Goal: Task Accomplishment & Management: Manage account settings

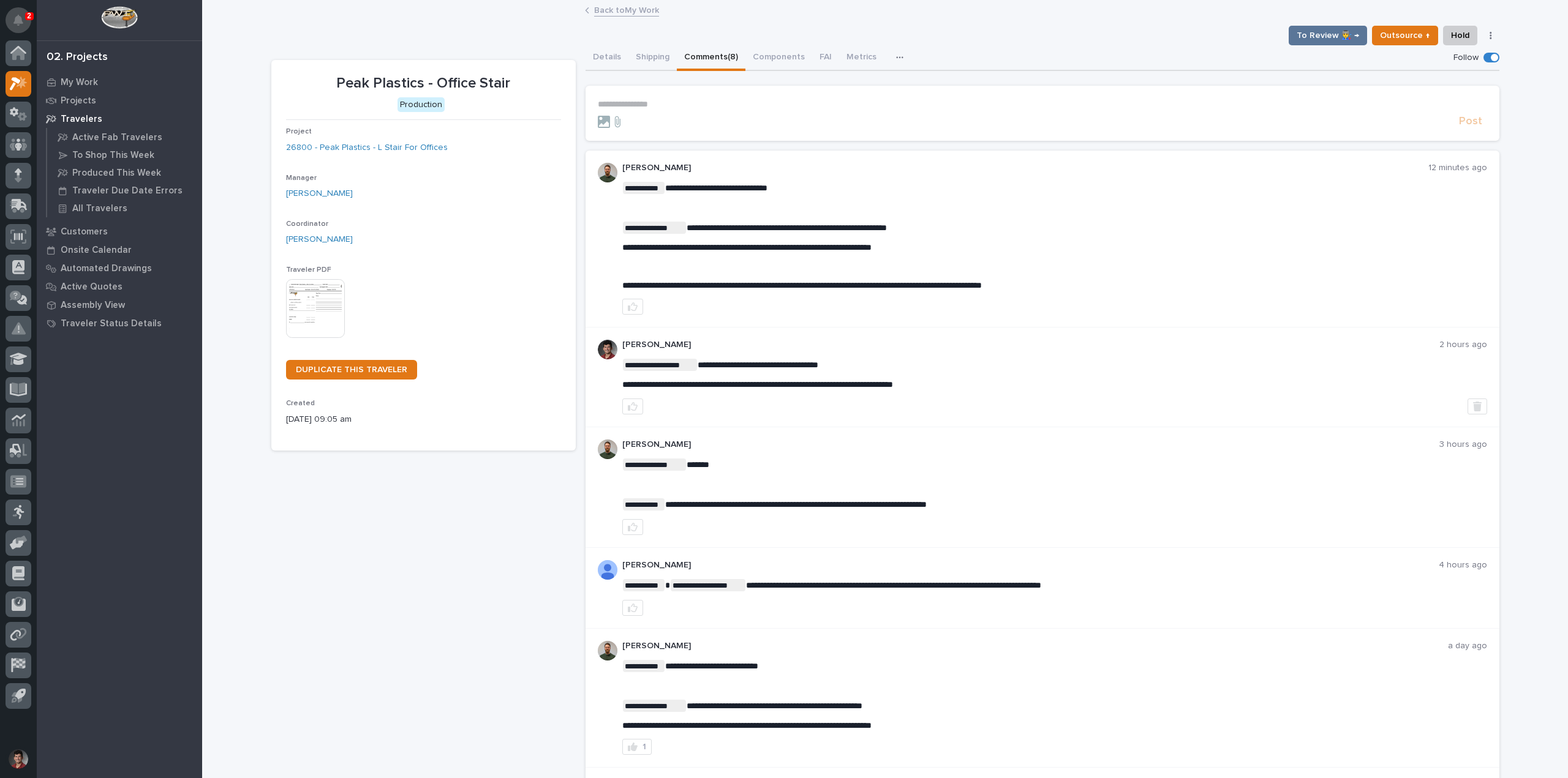
click at [11, 13] on button "Notifications" at bounding box center [18, 20] width 25 height 25
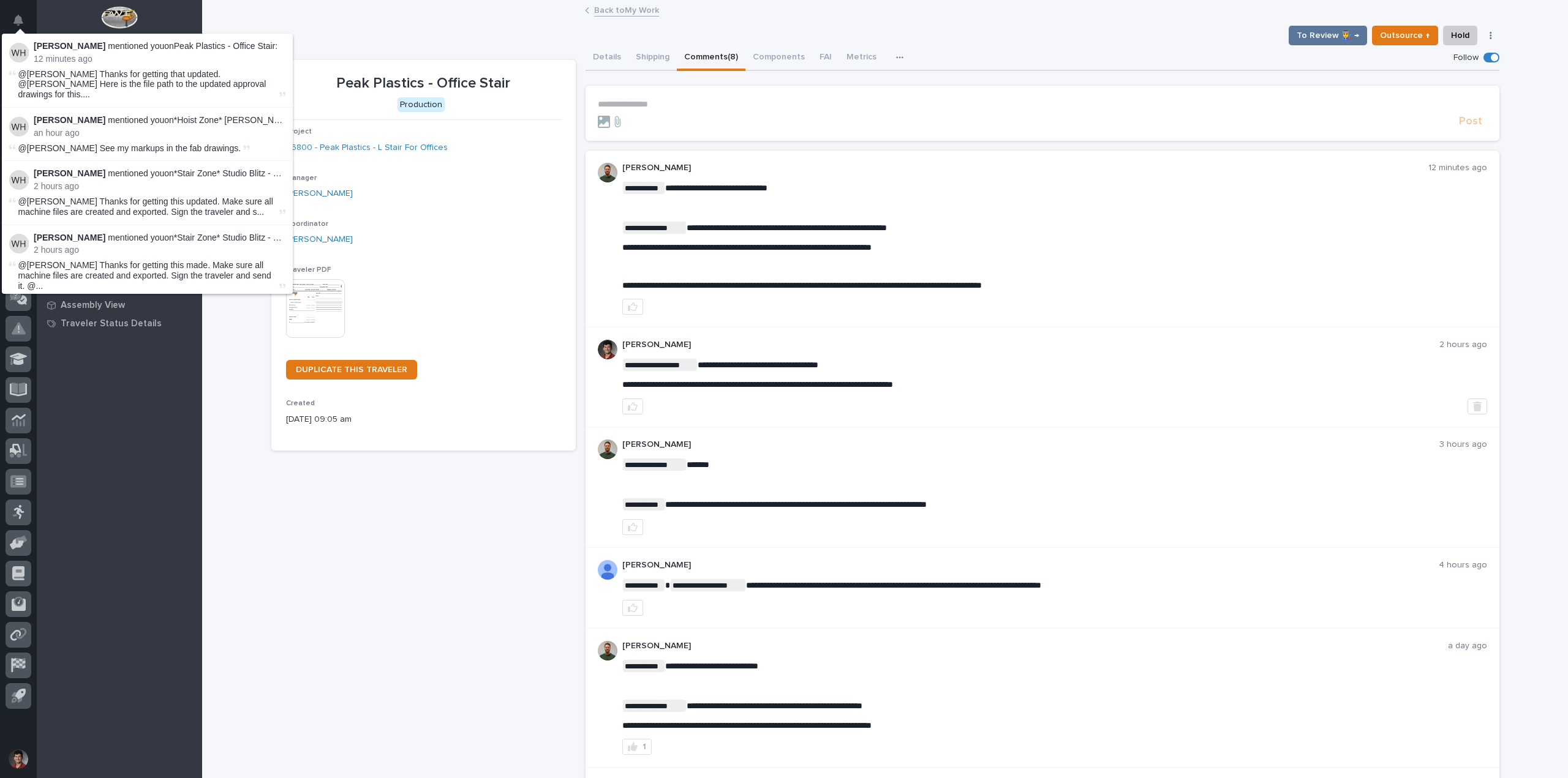
click at [641, 88] on section "**********" at bounding box center [1042, 113] width 914 height 55
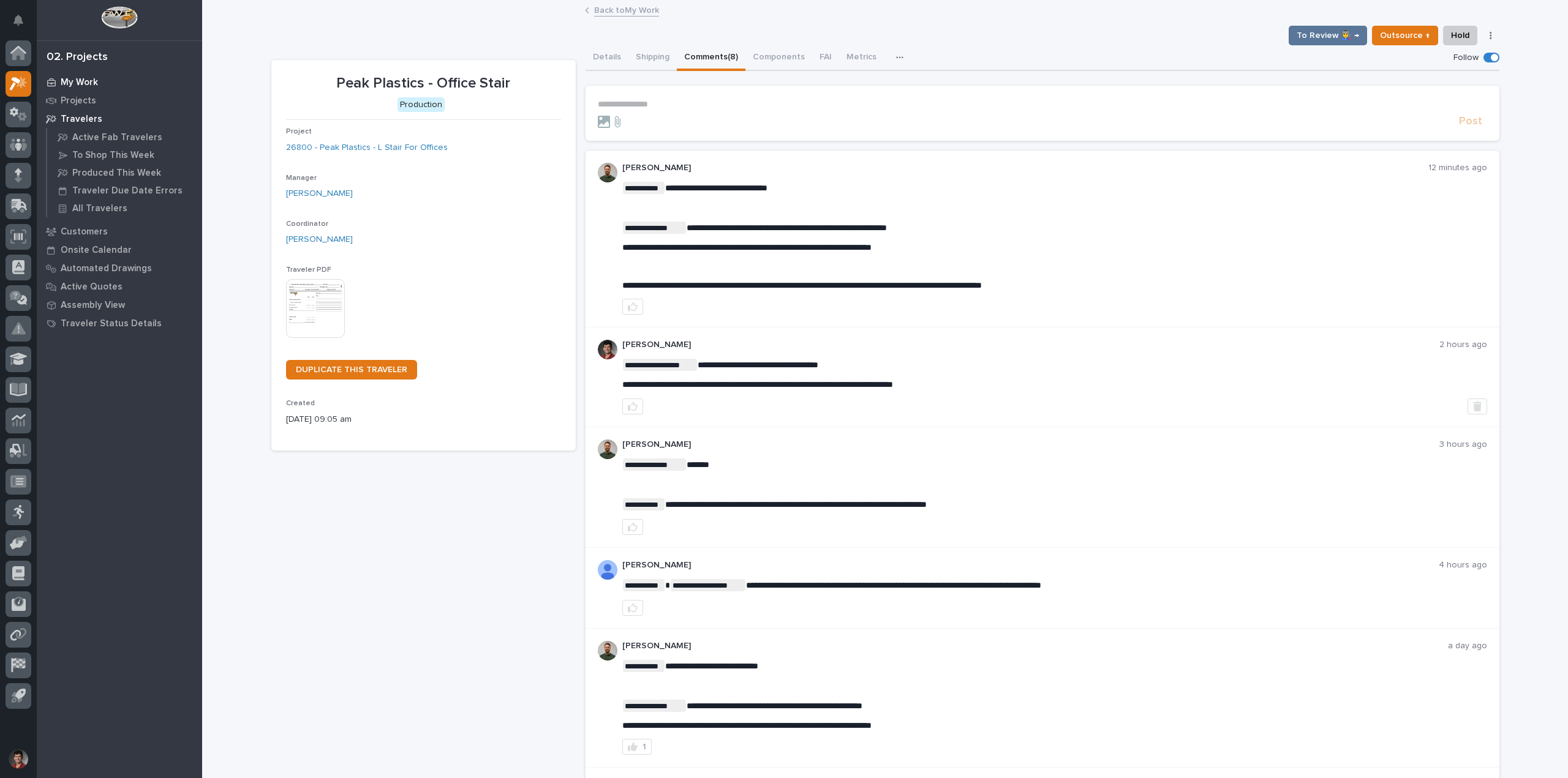
click at [61, 88] on div "My Work" at bounding box center [120, 82] width 159 height 17
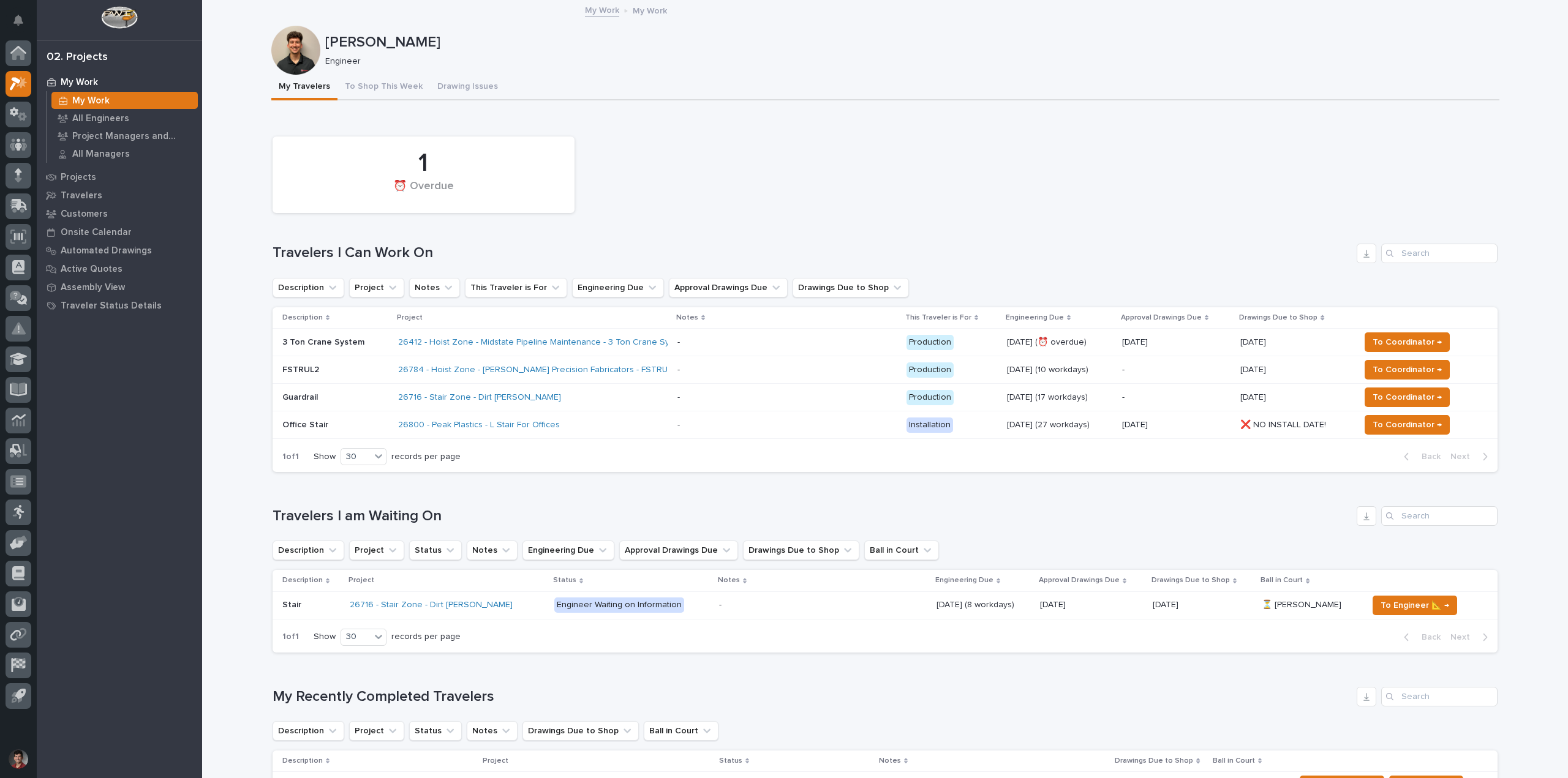
click at [350, 371] on p "FSTRUL2" at bounding box center [335, 370] width 106 height 10
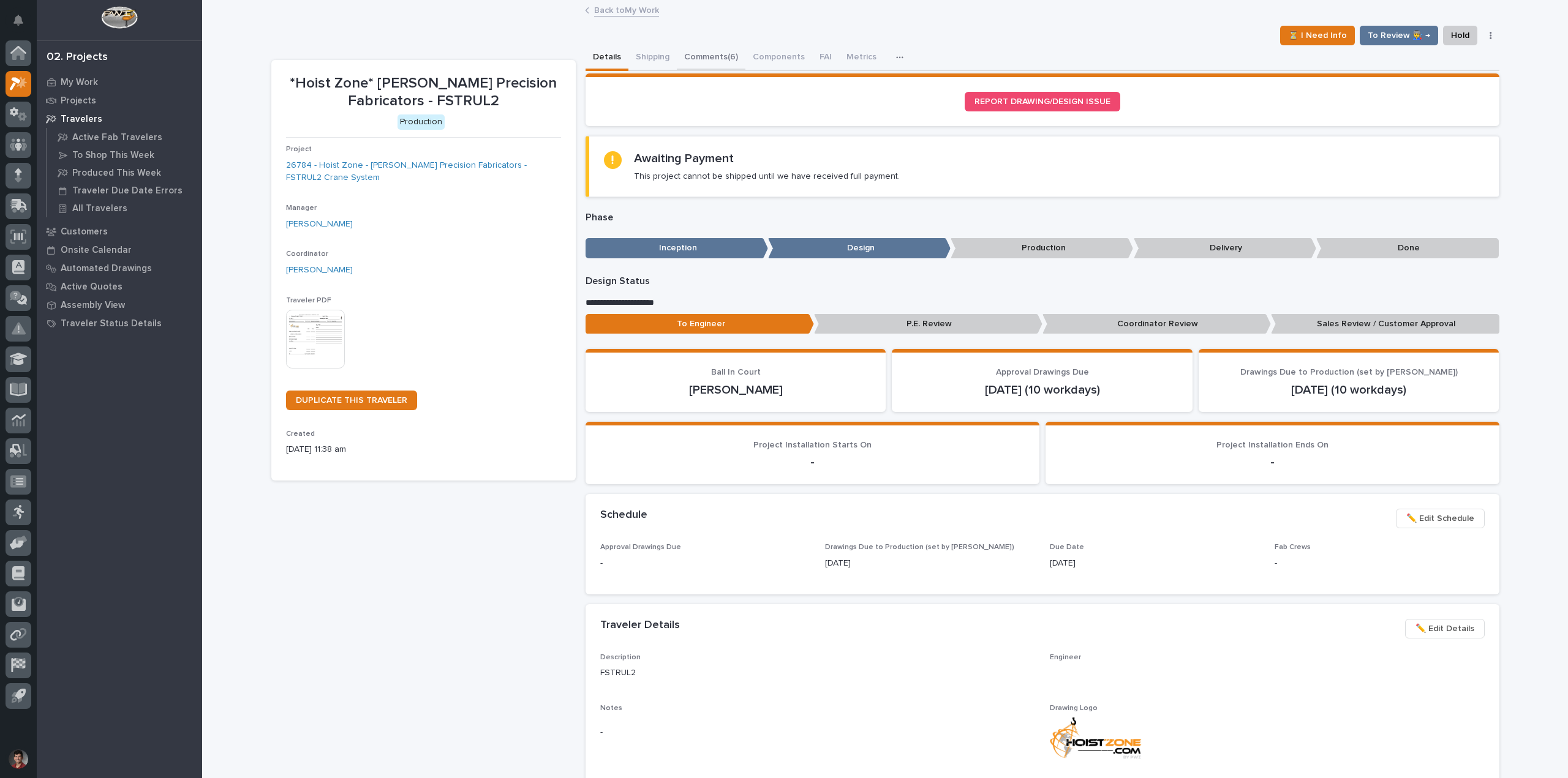
click at [711, 57] on button "Comments (6)" at bounding box center [711, 57] width 68 height 25
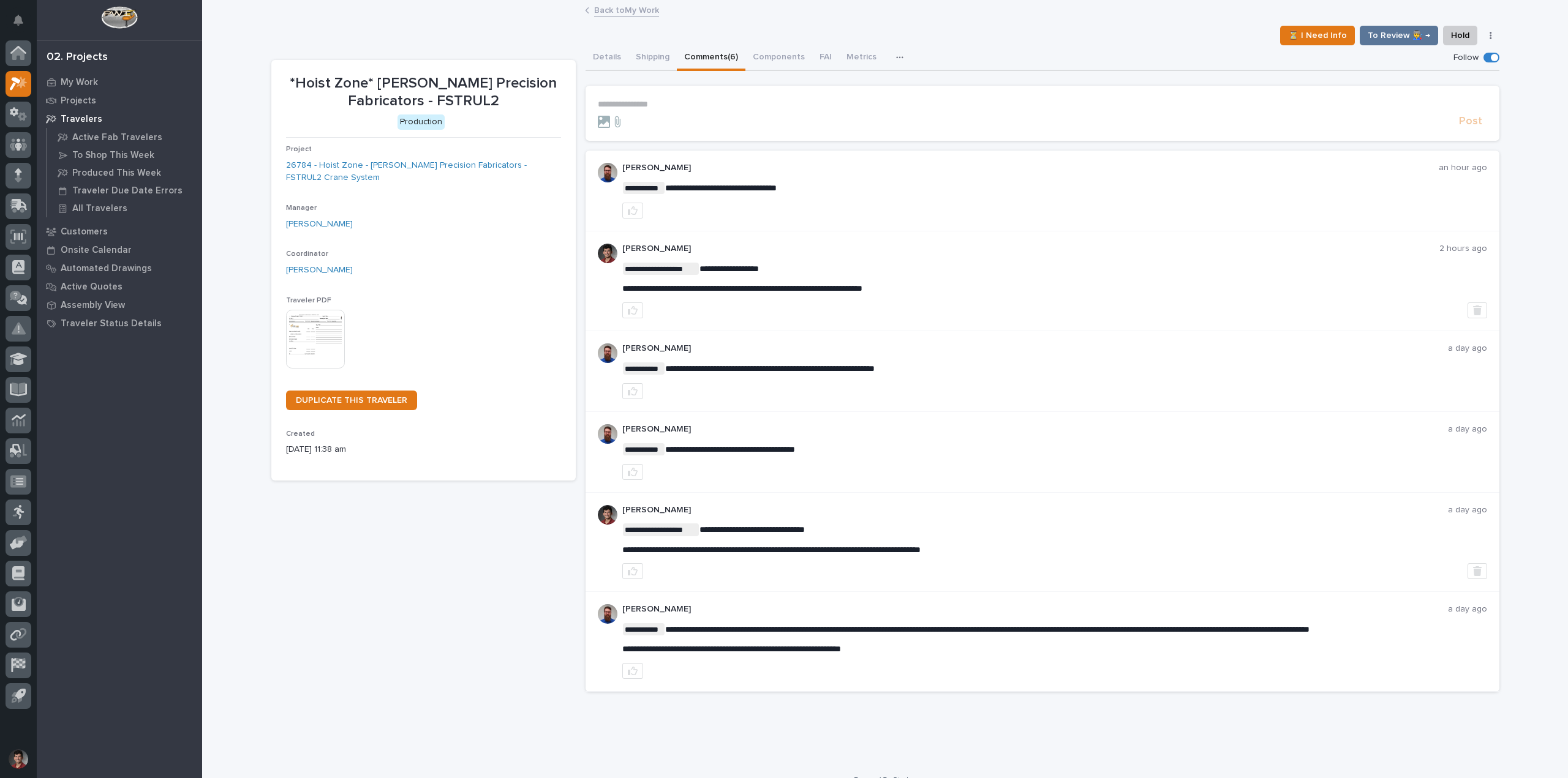
click at [665, 102] on p "**********" at bounding box center [1042, 104] width 889 height 10
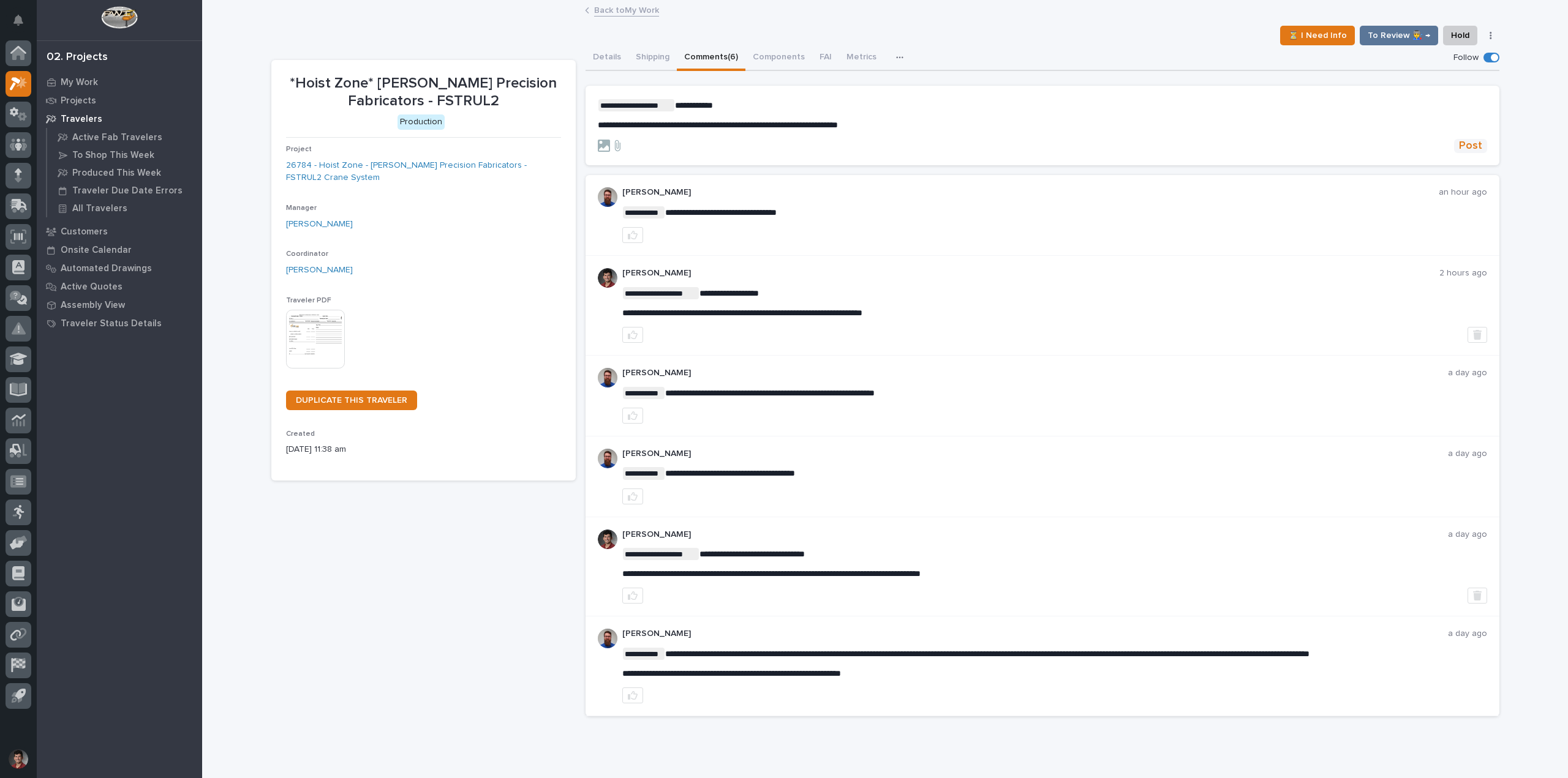
click at [1469, 139] on span "Post" at bounding box center [1470, 145] width 23 height 14
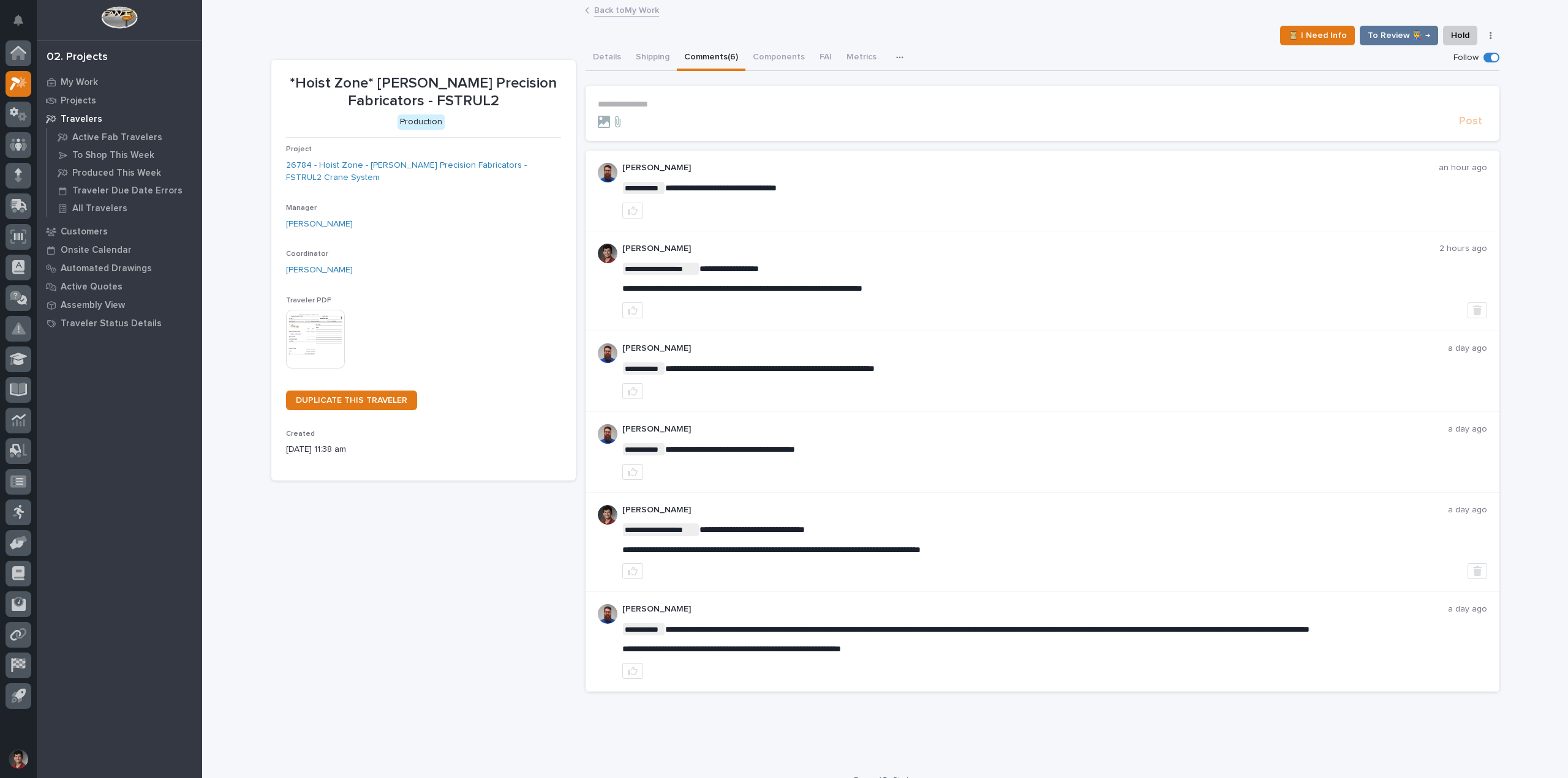
click at [598, 8] on link "Back to My Work" at bounding box center [626, 9] width 65 height 14
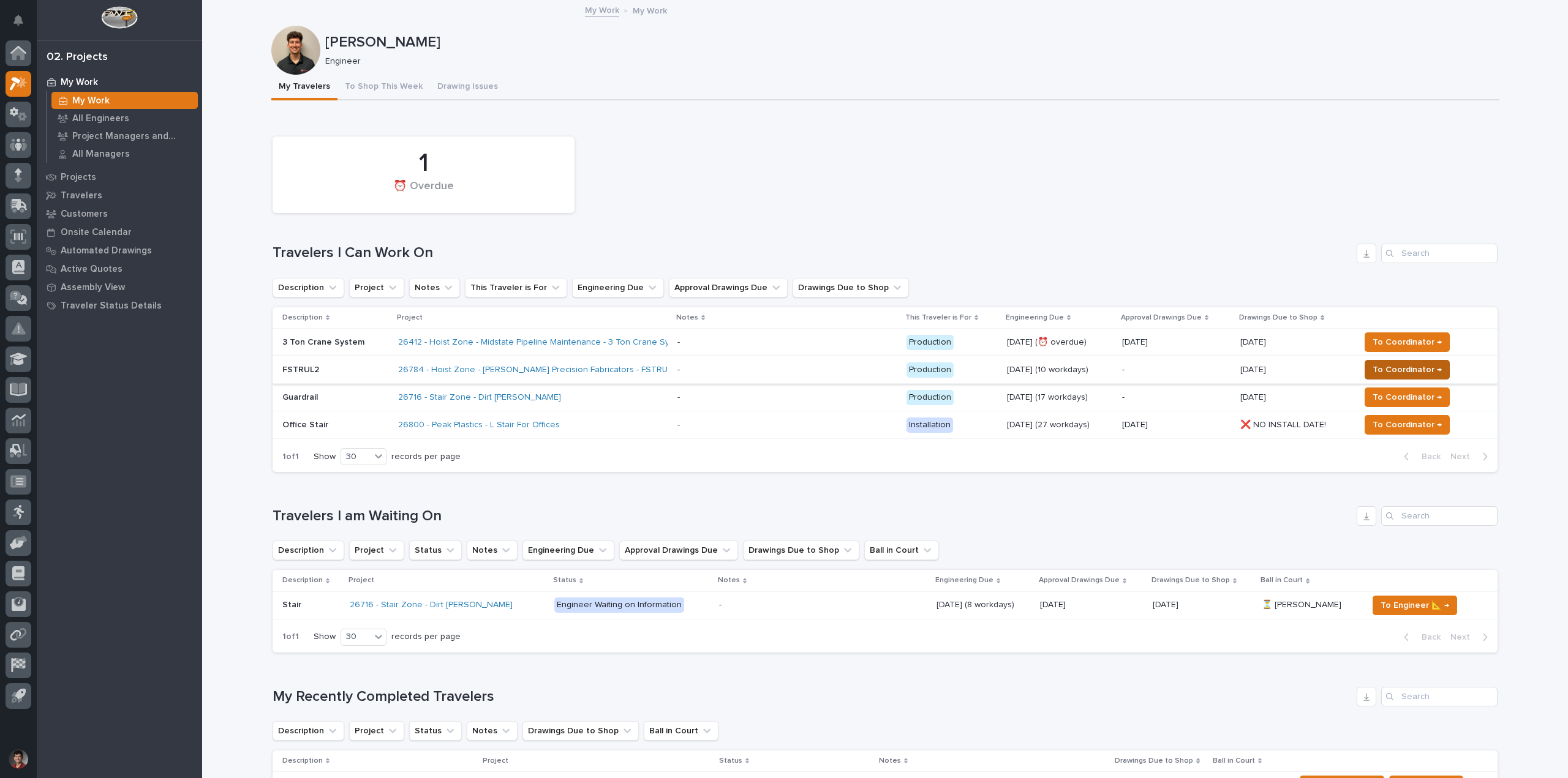
click at [1405, 363] on span "To Coordinator →" at bounding box center [1407, 370] width 69 height 15
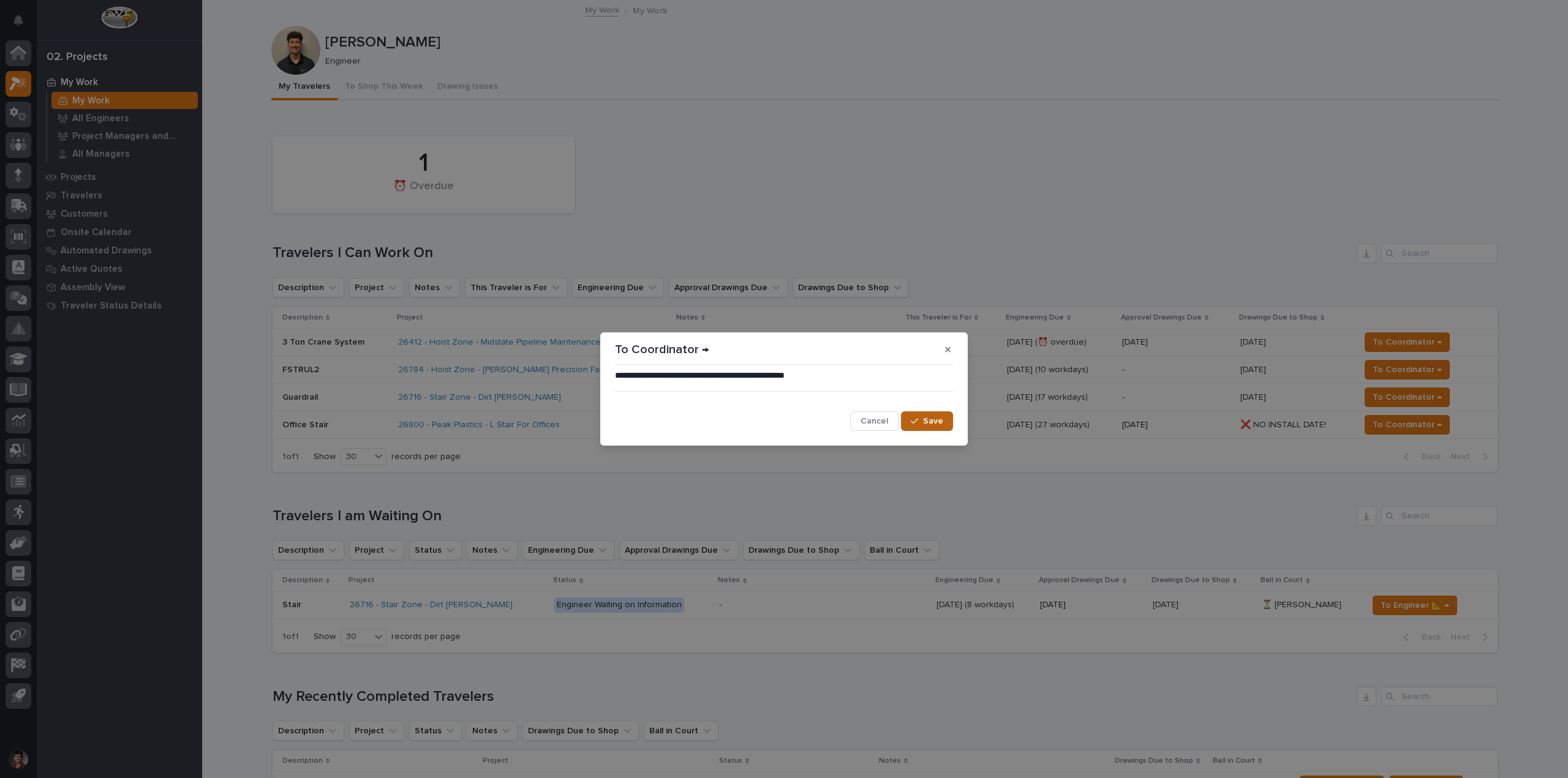
drag, startPoint x: 934, startPoint y: 422, endPoint x: 952, endPoint y: 422, distance: 18.0
click at [935, 422] on span "Save" at bounding box center [933, 421] width 21 height 11
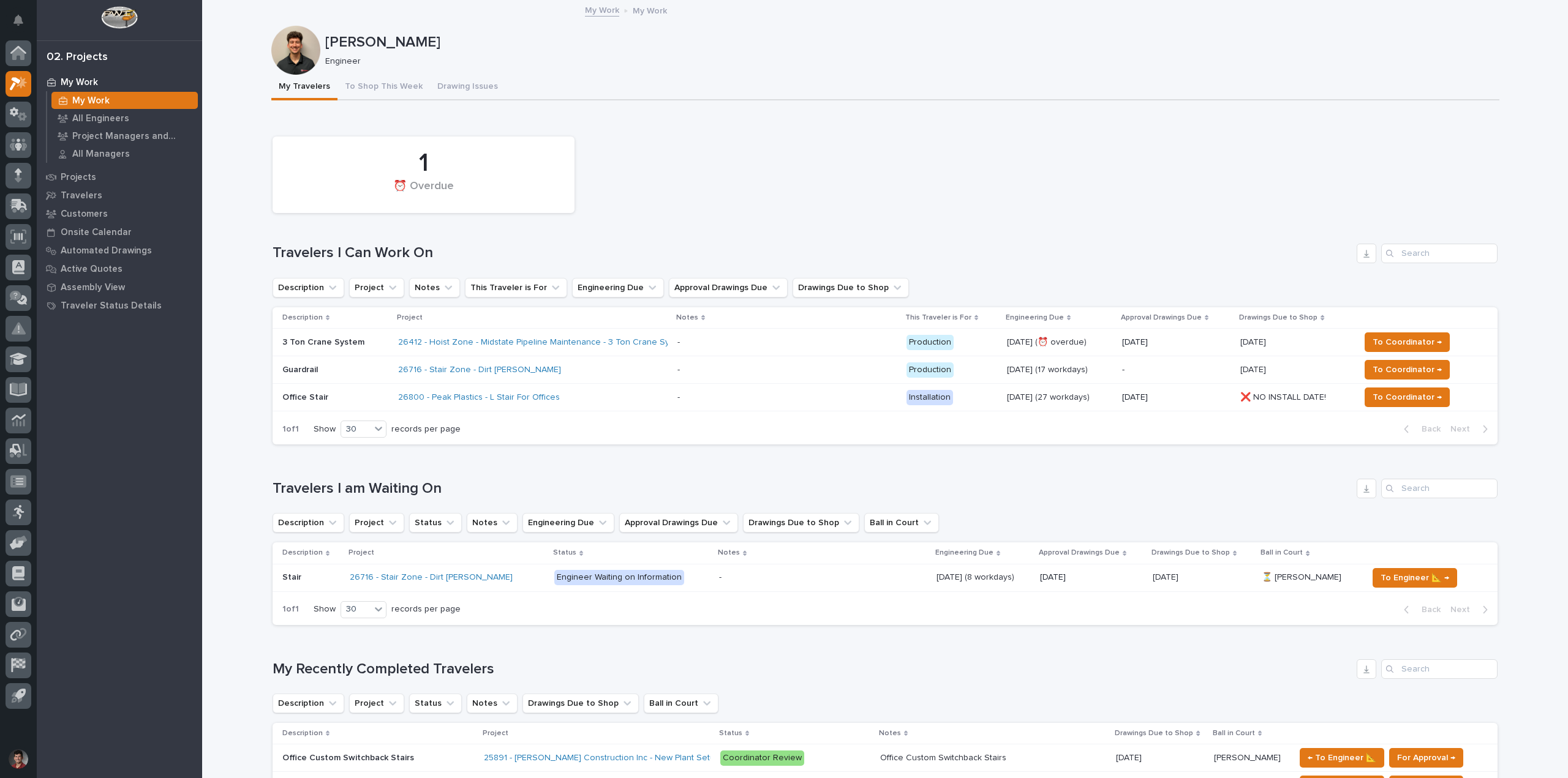
click at [568, 398] on div "26800 - Peak Plastics - L Stair For Offices" at bounding box center [505, 397] width 214 height 10
click at [803, 204] on div "1 ⏰ Overdue" at bounding box center [885, 174] width 1237 height 89
click at [796, 241] on div "1 ⏰ Overdue Travelers I Can Work On Description Project Notes This Traveler is …" at bounding box center [885, 287] width 1224 height 315
click at [29, 16] on p "2" at bounding box center [29, 15] width 5 height 8
click at [711, 130] on div "1 ⏰ Overdue" at bounding box center [885, 174] width 1237 height 89
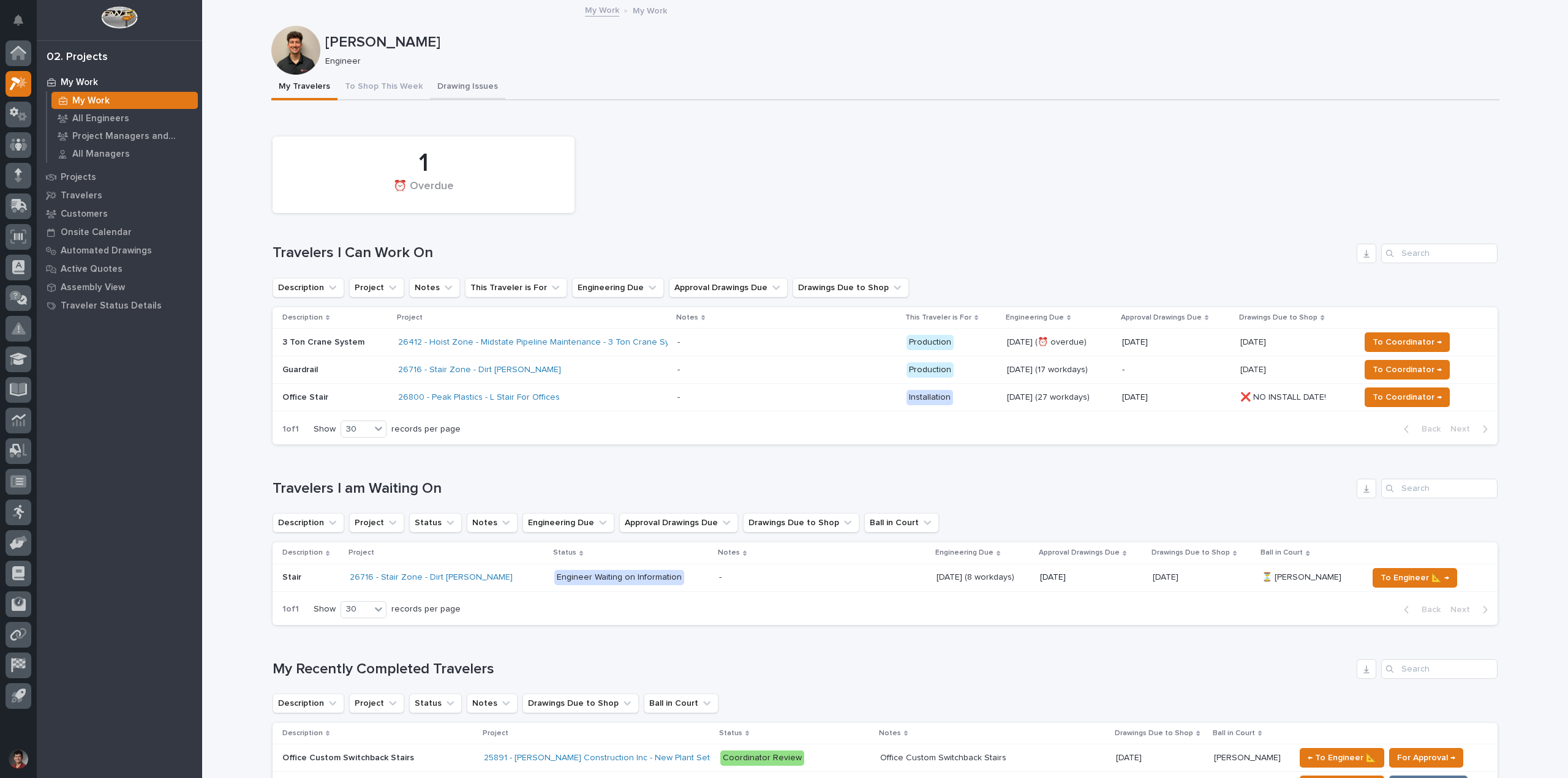
click at [454, 82] on button "Drawing Issues" at bounding box center [467, 87] width 75 height 25
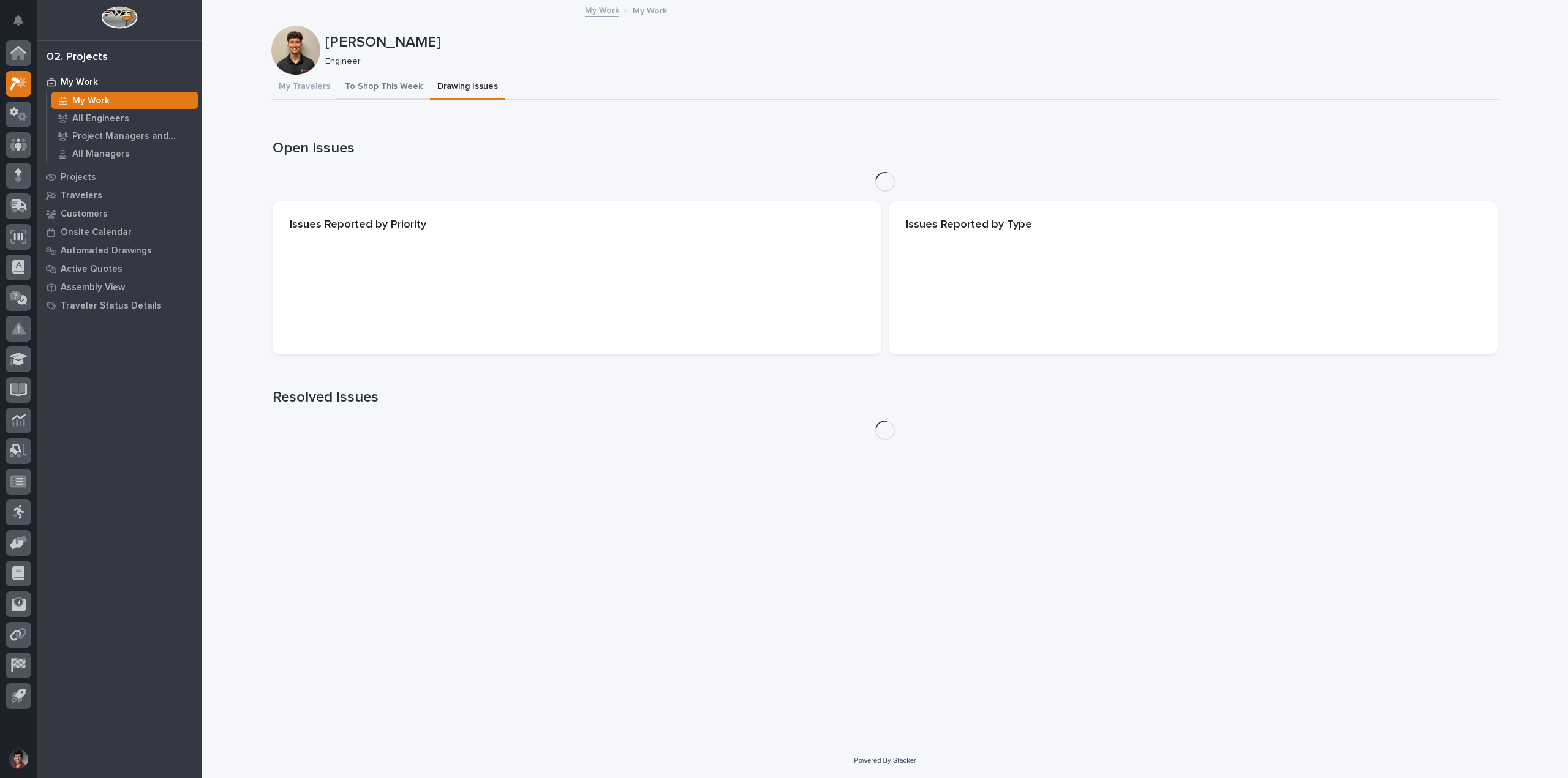
click at [385, 78] on button "To Shop This Week" at bounding box center [383, 87] width 93 height 25
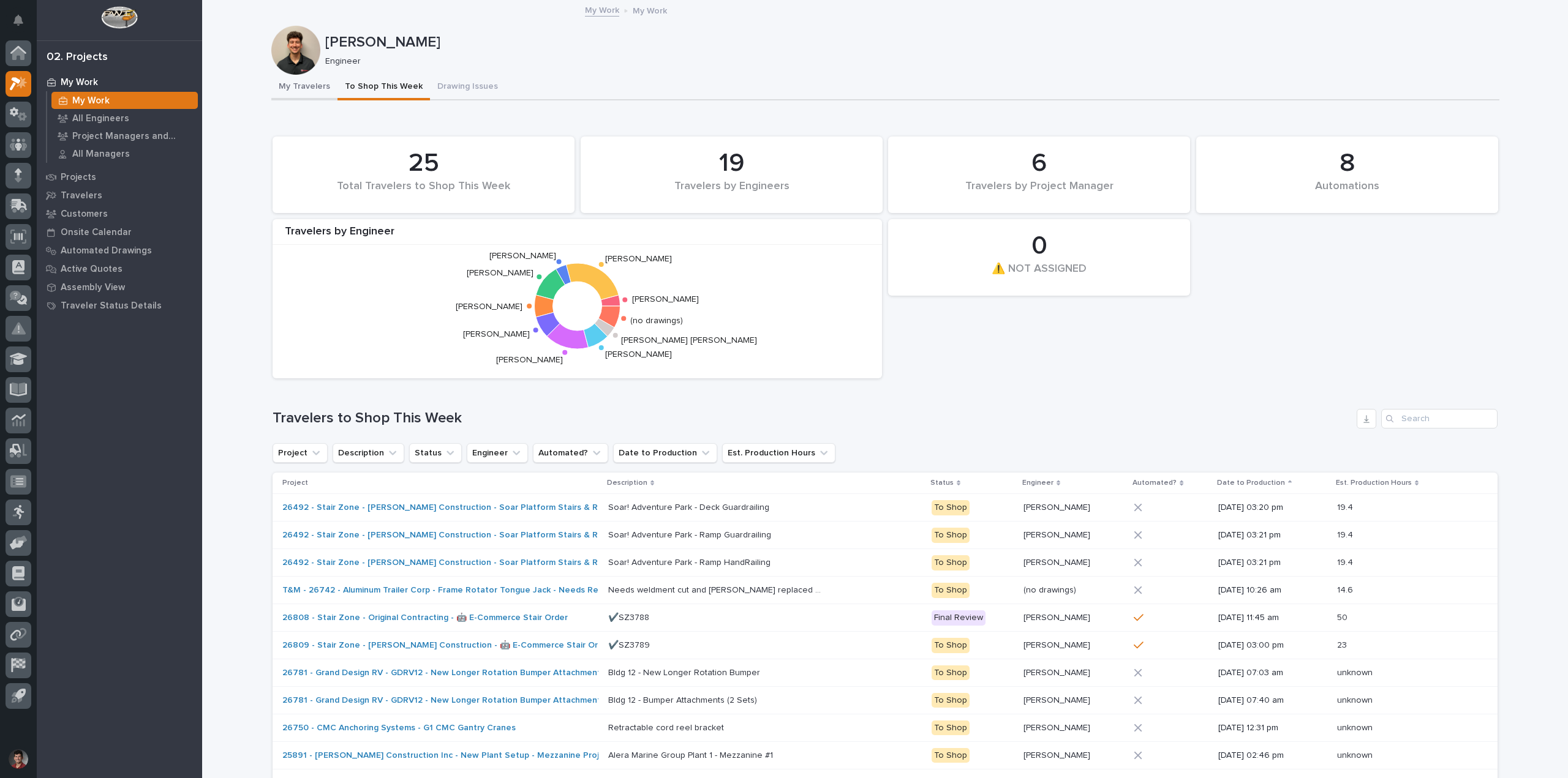
click at [302, 86] on button "My Travelers" at bounding box center [304, 87] width 66 height 25
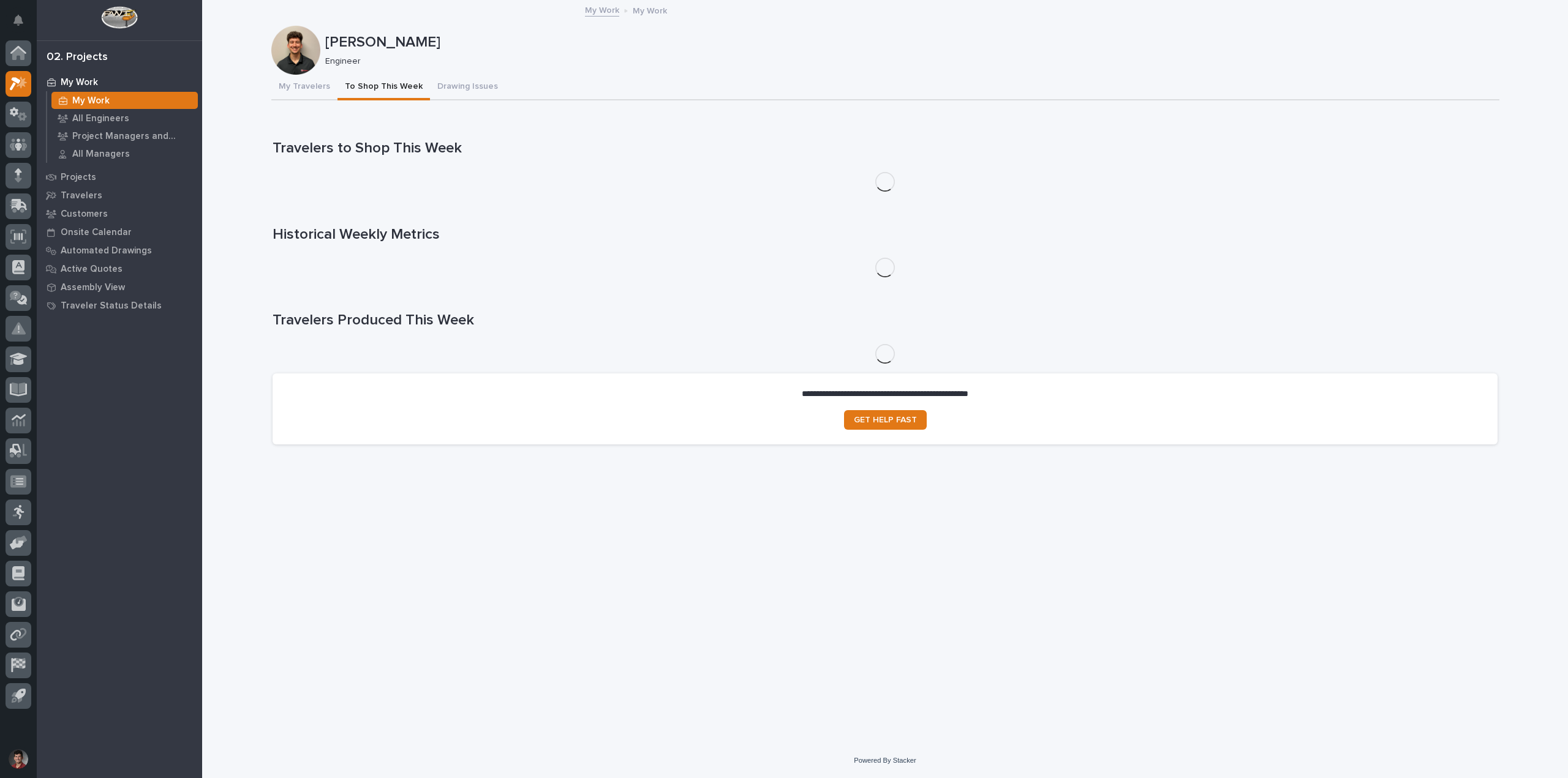
click at [384, 86] on button "To Shop This Week" at bounding box center [383, 87] width 93 height 25
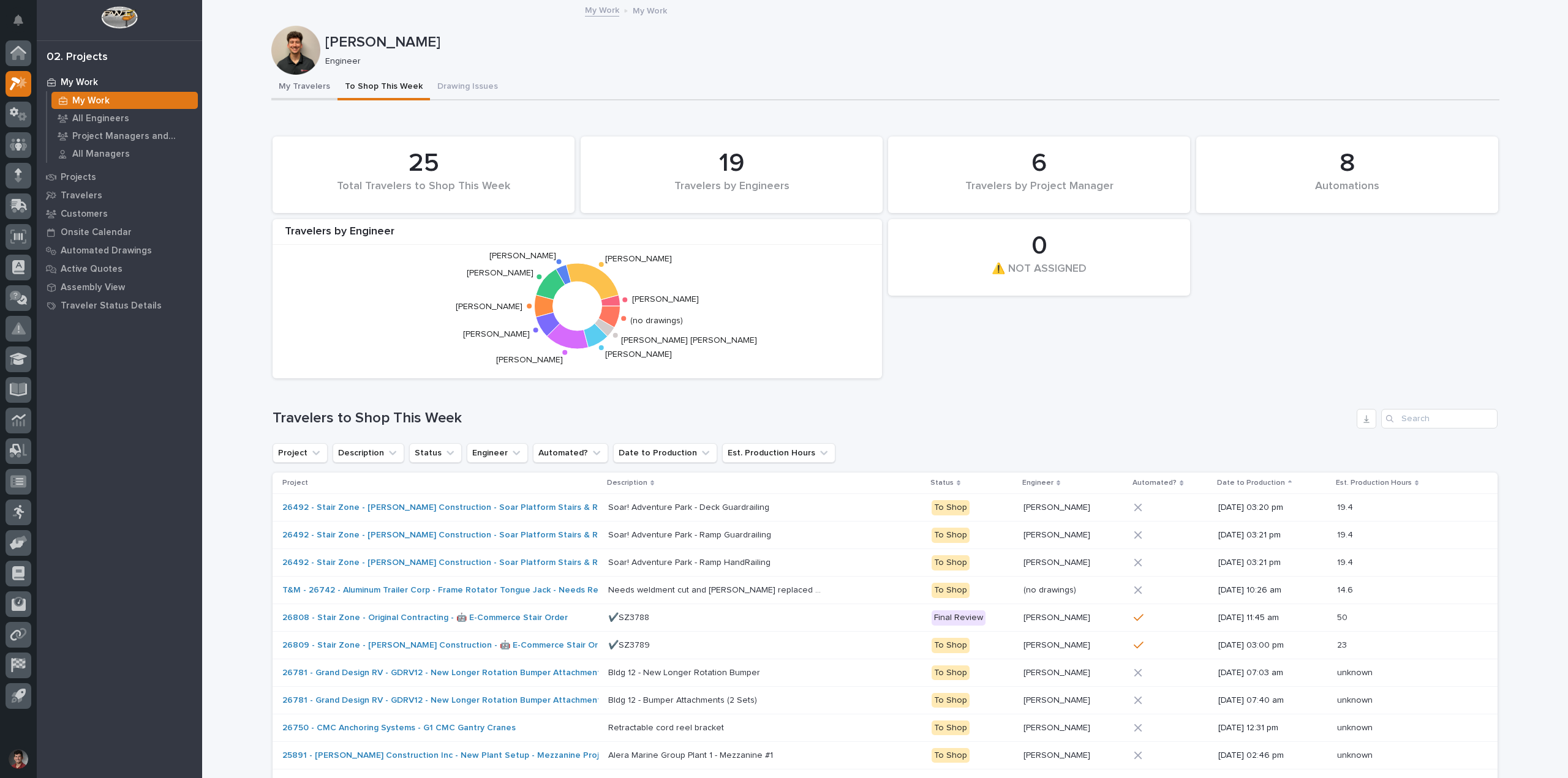
click at [295, 81] on button "My Travelers" at bounding box center [304, 87] width 66 height 25
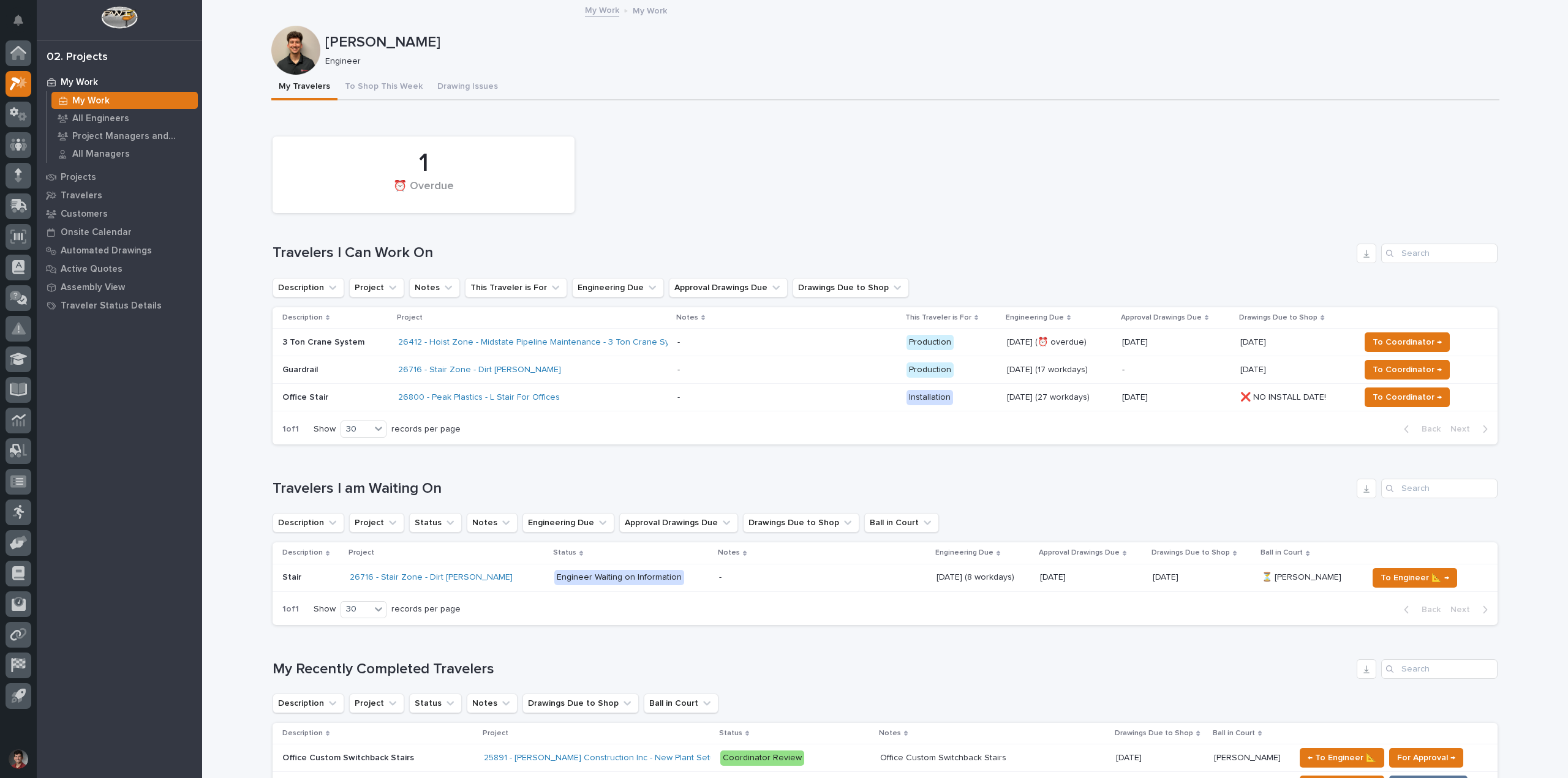
scroll to position [245, 0]
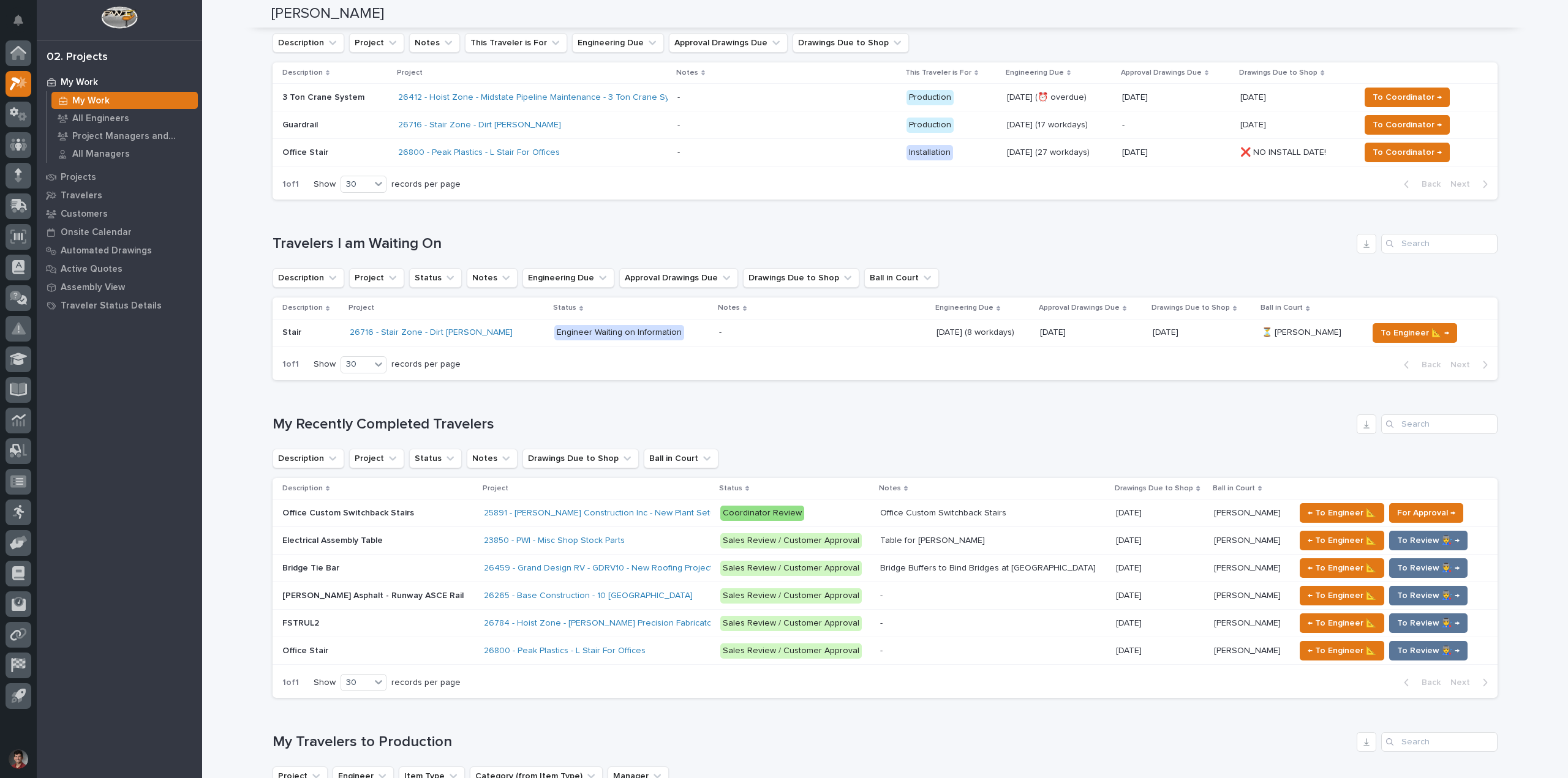
click at [658, 656] on div "26800 - Peak Plastics - L Stair For Offices" at bounding box center [597, 652] width 227 height 21
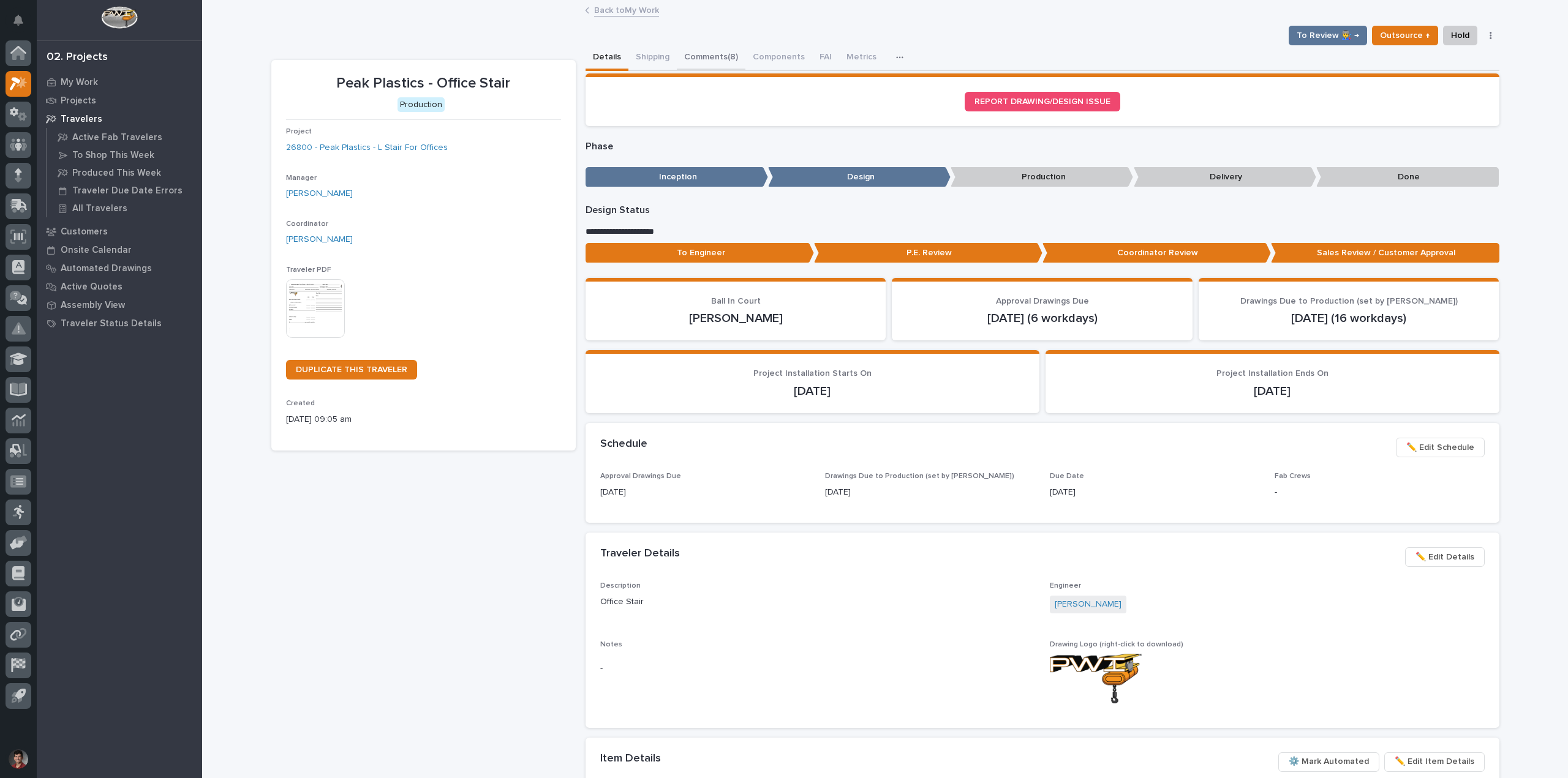
click at [685, 56] on button "Comments (8)" at bounding box center [711, 57] width 68 height 25
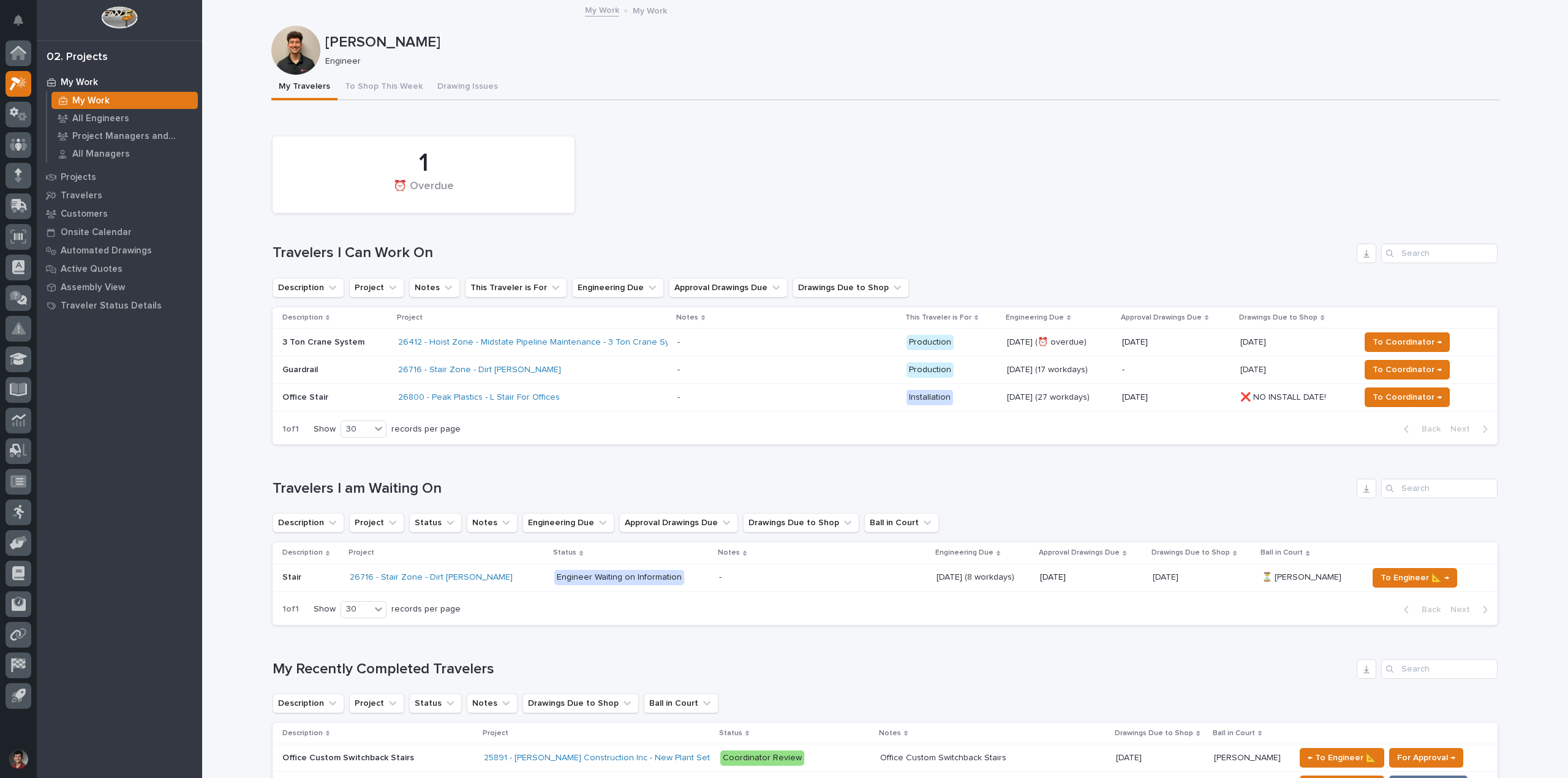
click at [693, 152] on div "1 ⏰ Overdue" at bounding box center [885, 174] width 1237 height 89
